Goal: Task Accomplishment & Management: Use online tool/utility

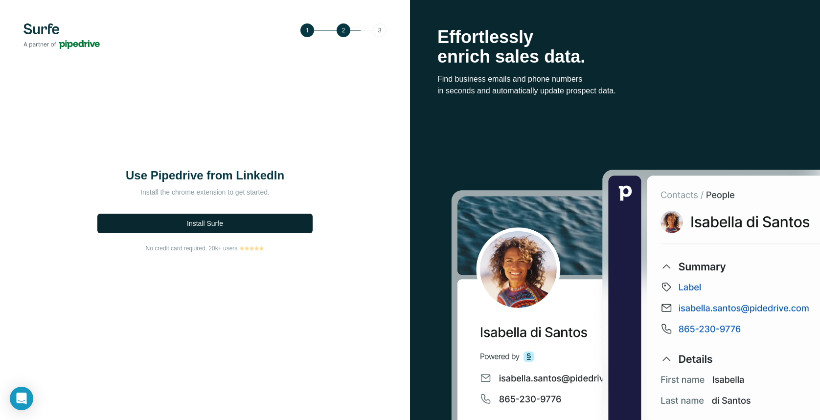
click at [284, 223] on button "Install Surfe" at bounding box center [204, 224] width 215 height 20
